Goal: Task Accomplishment & Management: Use online tool/utility

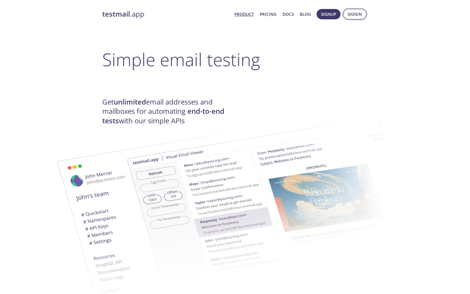
click at [349, 18] on button "Signin" at bounding box center [354, 14] width 23 height 10
click at [351, 13] on span "Signin" at bounding box center [354, 14] width 14 height 7
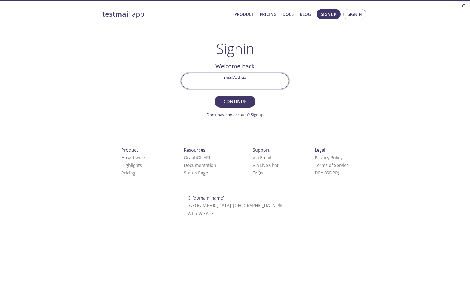
click at [235, 79] on input "Email Address" at bounding box center [234, 80] width 107 height 15
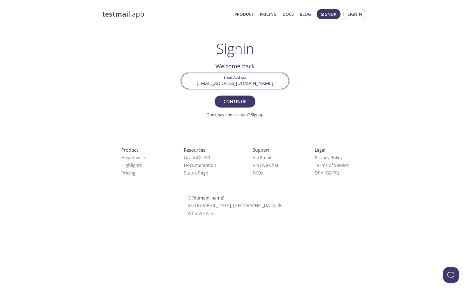
type input "[EMAIL_ADDRESS][DOMAIN_NAME]"
click at [215, 95] on button "Continue" at bounding box center [235, 101] width 41 height 12
click at [230, 82] on input "Signin Security Code" at bounding box center [234, 80] width 107 height 15
type input "88QC6C7"
click at [215, 95] on button "Signin" at bounding box center [235, 101] width 41 height 12
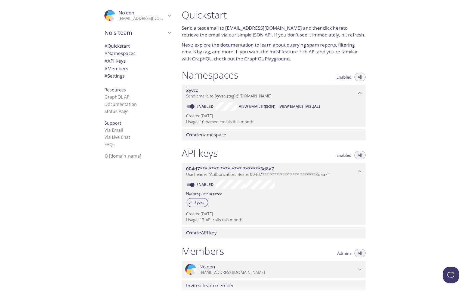
click at [323, 30] on link "click here" at bounding box center [333, 28] width 20 height 6
click at [437, 120] on div "Quickstart Send a test email to [EMAIL_ADDRESS][DOMAIN_NAME] and then click her…" at bounding box center [323, 147] width 293 height 294
click at [265, 106] on span "View Emails (JSON)" at bounding box center [257, 106] width 36 height 7
click at [229, 91] on span "3yvza" at bounding box center [271, 90] width 170 height 6
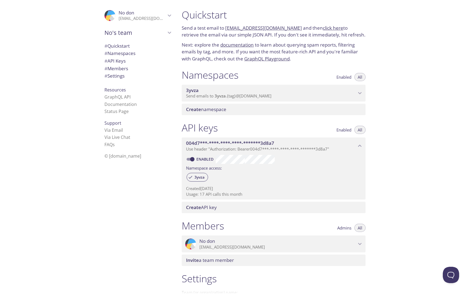
click at [229, 91] on span "3yvza" at bounding box center [271, 90] width 170 height 6
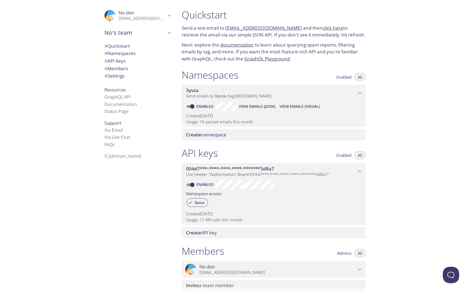
click at [236, 65] on div "Quickstart Send a test email to [EMAIL_ADDRESS][DOMAIN_NAME] and then click her…" at bounding box center [273, 35] width 193 height 60
click at [234, 64] on div "Quickstart Send a test email to [EMAIL_ADDRESS][DOMAIN_NAME] and then click her…" at bounding box center [273, 35] width 193 height 60
click at [301, 106] on span "View Emails (Visual)" at bounding box center [300, 106] width 40 height 7
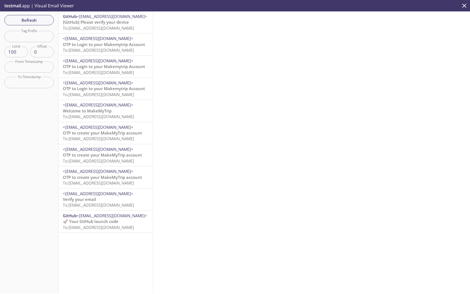
click at [125, 29] on span "To: [EMAIL_ADDRESS][DOMAIN_NAME]" at bounding box center [98, 27] width 71 height 5
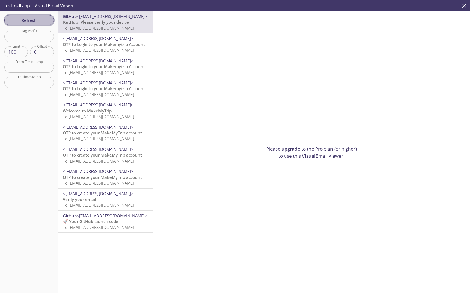
click at [42, 21] on span "Refresh" at bounding box center [29, 20] width 41 height 7
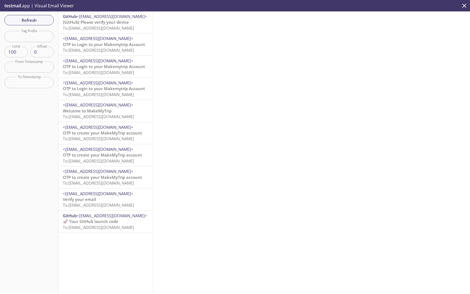
click at [104, 46] on span "OTP to Login to your Makemytrip Account" at bounding box center [104, 44] width 82 height 5
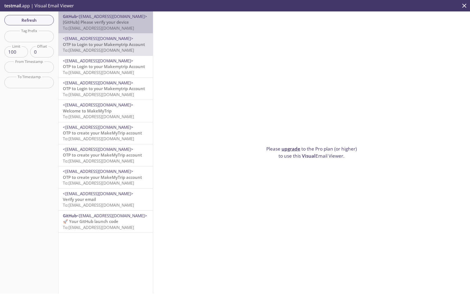
click at [113, 31] on div "GitHub <[EMAIL_ADDRESS][DOMAIN_NAME]> [GitHub] Please verify your device To: [E…" at bounding box center [105, 22] width 94 height 22
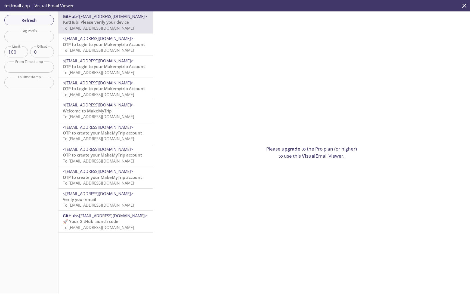
click at [311, 157] on span "Visual" at bounding box center [309, 156] width 14 height 6
click at [34, 19] on span "Refresh" at bounding box center [29, 20] width 41 height 7
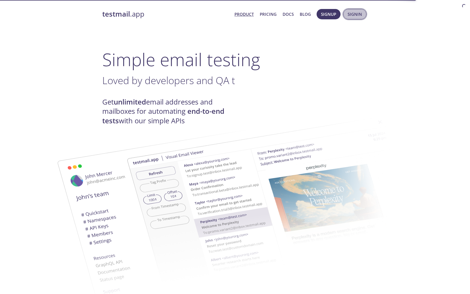
click at [351, 16] on span "Signin" at bounding box center [354, 14] width 14 height 7
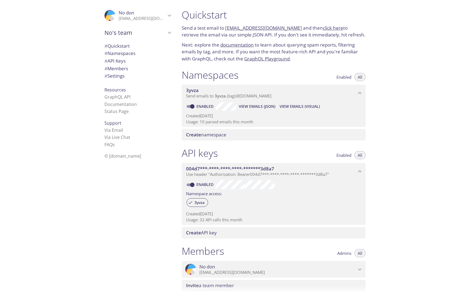
click at [251, 104] on span "View Emails (JSON)" at bounding box center [257, 106] width 36 height 7
click at [323, 28] on link "click here" at bounding box center [333, 28] width 20 height 6
click at [323, 25] on link "click here" at bounding box center [333, 28] width 20 height 6
